Goal: Navigation & Orientation: Find specific page/section

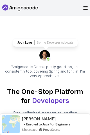
scroll to position [3, 0]
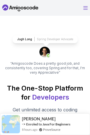
click at [85, 8] on icon "Open Menu" at bounding box center [86, 7] width 4 height 3
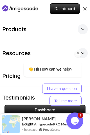
scroll to position [40, 0]
click at [86, 10] on icon at bounding box center [85, 8] width 3 height 3
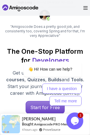
click at [86, 10] on nav "Products Resources Pricing Testimonials For Business Dashboard" at bounding box center [45, 8] width 86 height 16
click at [86, 8] on icon "Open Menu" at bounding box center [86, 8] width 5 height 4
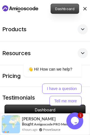
click at [68, 10] on p "Dashboard" at bounding box center [65, 9] width 28 height 10
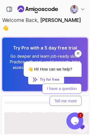
click at [78, 52] on icon "Chat attention grabber" at bounding box center [78, 53] width 5 height 5
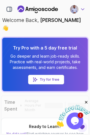
click at [82, 9] on icon at bounding box center [83, 9] width 6 height 6
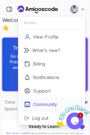
click at [45, 106] on p "Community" at bounding box center [45, 104] width 24 height 7
